Goal: Task Accomplishment & Management: Use online tool/utility

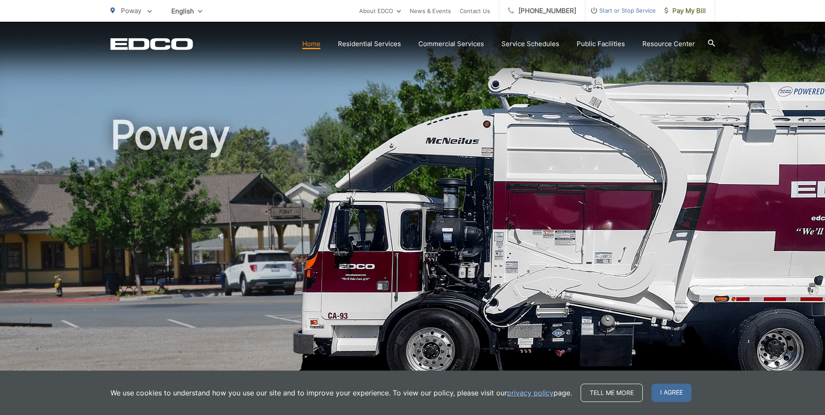
click at [680, 392] on span "I agree" at bounding box center [672, 393] width 40 height 18
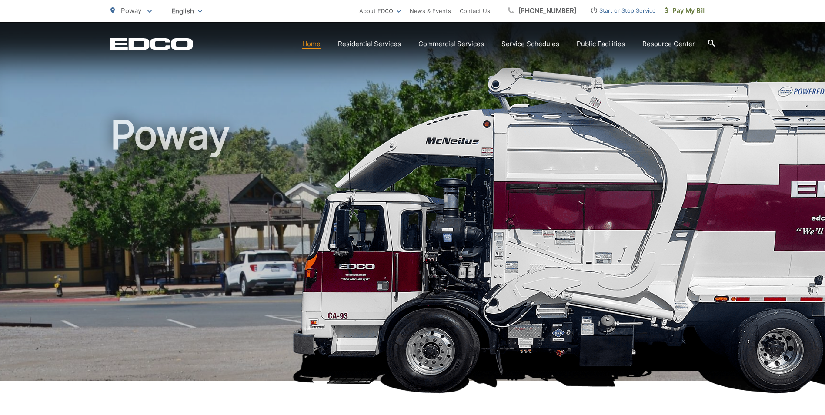
click at [318, 45] on link "Home" at bounding box center [311, 44] width 18 height 10
click at [683, 10] on span "Pay My Bill" at bounding box center [685, 11] width 41 height 10
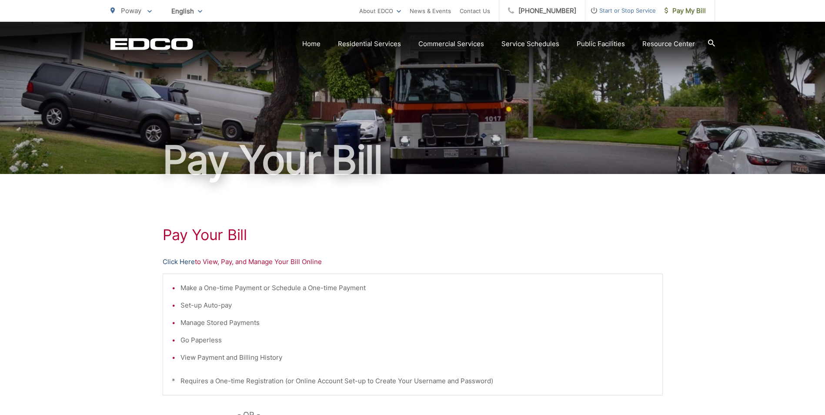
click at [184, 263] on link "Click Here" at bounding box center [179, 262] width 32 height 10
